Goal: Task Accomplishment & Management: Complete application form

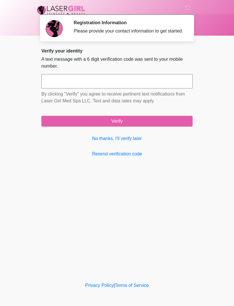
click at [133, 142] on link "No thanks, I'll verify later" at bounding box center [116, 138] width 151 height 7
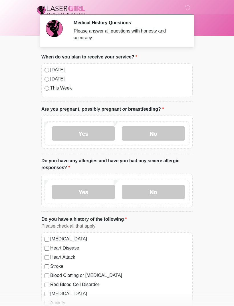
click at [51, 69] on label "[DATE]" at bounding box center [119, 70] width 139 height 7
click at [165, 129] on label "No" at bounding box center [153, 134] width 63 height 14
click at [165, 185] on label "No" at bounding box center [153, 192] width 63 height 14
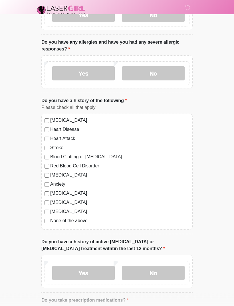
scroll to position [130, 0]
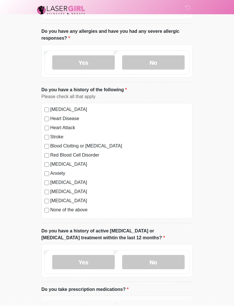
click at [168, 260] on label "No" at bounding box center [153, 262] width 63 height 14
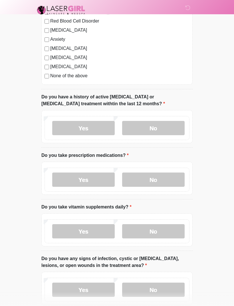
scroll to position [266, 0]
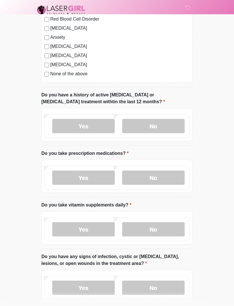
click at [160, 178] on label "No" at bounding box center [153, 178] width 63 height 14
click at [171, 233] on label "No" at bounding box center [153, 229] width 63 height 14
click at [168, 288] on label "No" at bounding box center [153, 288] width 63 height 14
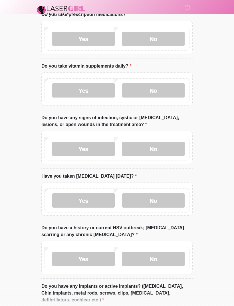
scroll to position [404, 0]
click at [165, 200] on label "No" at bounding box center [153, 201] width 63 height 14
click at [172, 260] on label "No" at bounding box center [153, 259] width 63 height 14
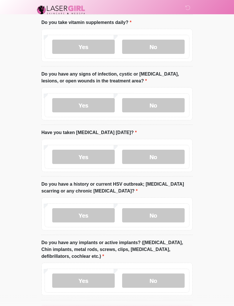
scroll to position [470, 0]
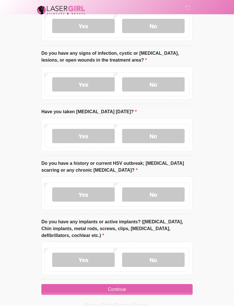
click at [169, 264] on label "No" at bounding box center [153, 260] width 63 height 14
click at [166, 290] on button "Continue" at bounding box center [116, 289] width 151 height 11
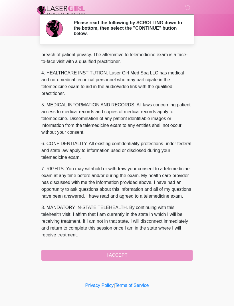
scroll to position [153, 0]
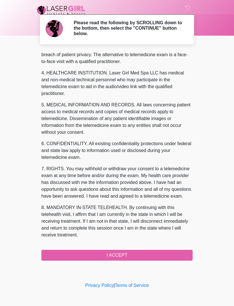
click at [161, 253] on button "I ACCEPT" at bounding box center [116, 255] width 151 height 11
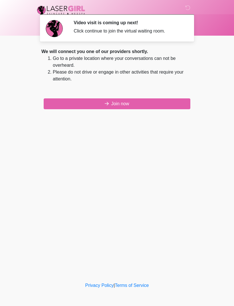
click at [176, 106] on button "Join now" at bounding box center [117, 104] width 147 height 11
